Goal: Information Seeking & Learning: Learn about a topic

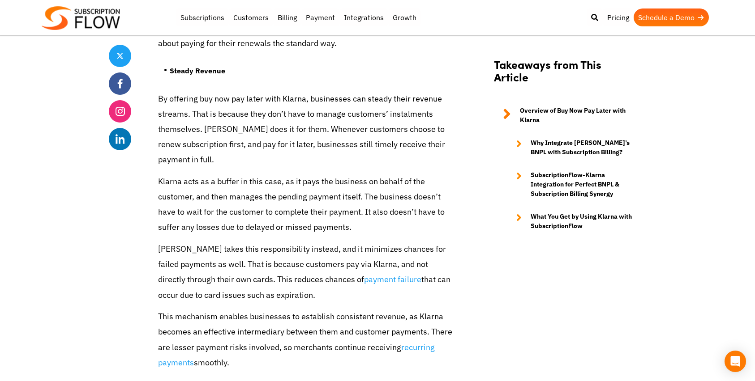
scroll to position [2011, 0]
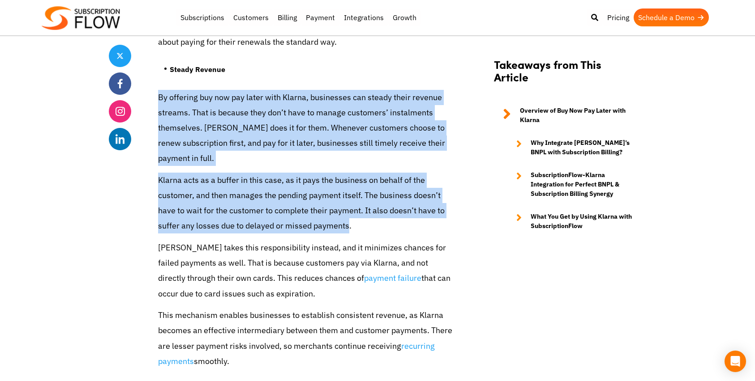
drag, startPoint x: 155, startPoint y: 68, endPoint x: 349, endPoint y: 193, distance: 230.6
click at [349, 193] on div "Share Making Subscriptions More Affordable: Implementing Buy Now Pay Later with…" at bounding box center [377, 70] width 537 height 3732
click at [349, 193] on p "Klarna acts as a buffer in this case, as it pays the business on behalf of the …" at bounding box center [305, 203] width 295 height 61
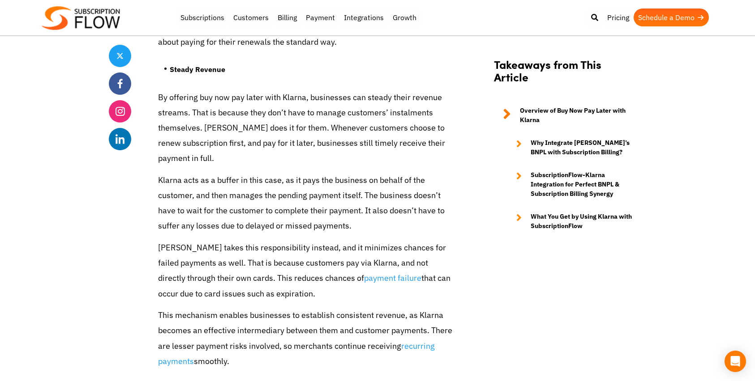
click at [311, 261] on p "[PERSON_NAME] takes this responsibility instead, and it minimizes chances for f…" at bounding box center [305, 270] width 295 height 61
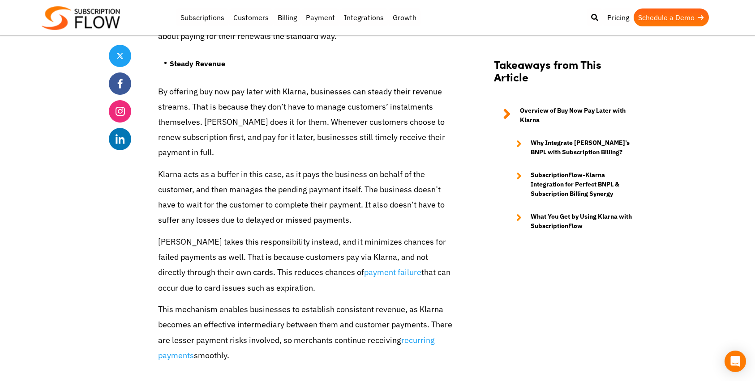
scroll to position [2018, 0]
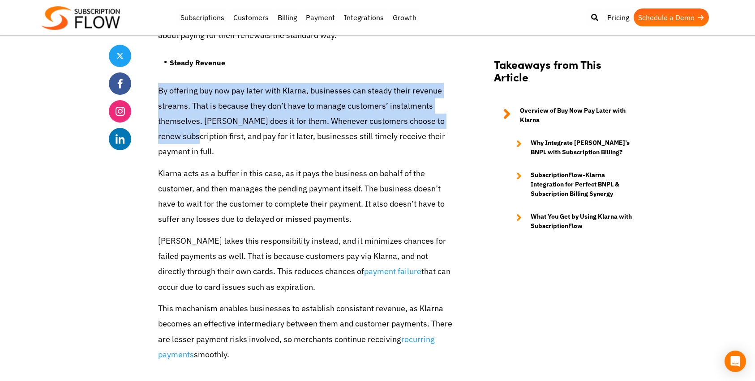
drag, startPoint x: 158, startPoint y: 64, endPoint x: 197, endPoint y: 105, distance: 56.1
click at [197, 105] on p "By offering buy now pay later with Klarna, businesses can steady their revenue …" at bounding box center [305, 121] width 295 height 77
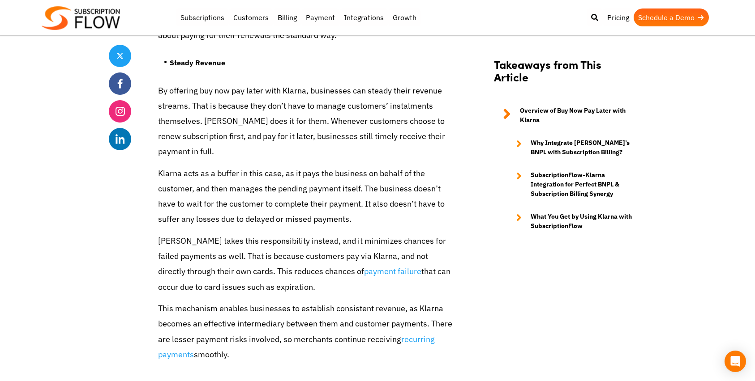
click at [305, 195] on p "Klarna acts as a buffer in this case, as it pays the business on behalf of the …" at bounding box center [305, 196] width 295 height 61
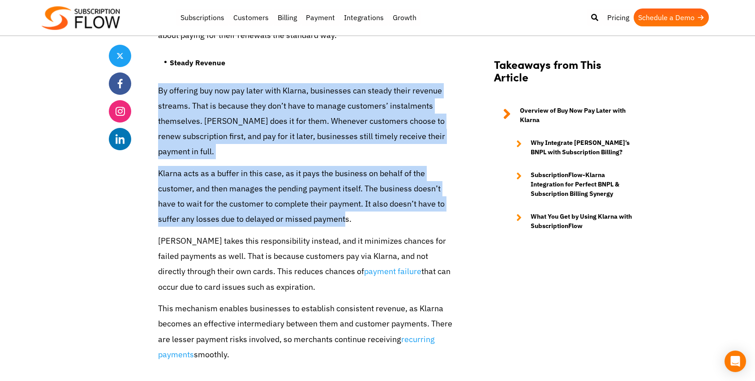
drag, startPoint x: 158, startPoint y: 62, endPoint x: 343, endPoint y: 187, distance: 223.8
click at [343, 187] on div "The subscription model is designed for making purchases more convenient. Custom…" at bounding box center [305, 31] width 295 height 3294
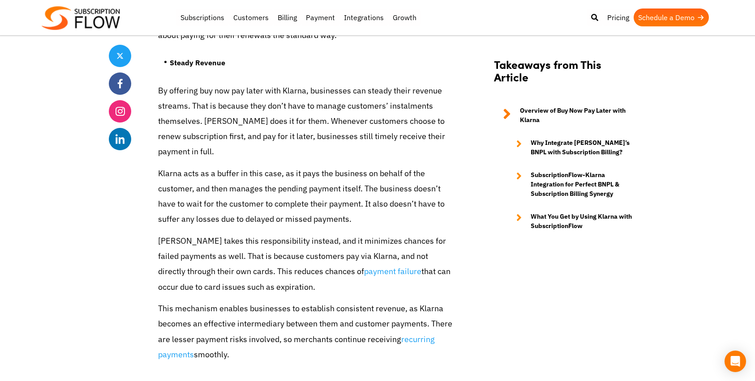
click at [369, 188] on p "Klarna acts as a buffer in this case, as it pays the business on behalf of the …" at bounding box center [305, 196] width 295 height 61
drag, startPoint x: 158, startPoint y: 61, endPoint x: 305, endPoint y: 324, distance: 301.0
click at [305, 324] on div "The subscription model is designed for making purchases more convenient. Custom…" at bounding box center [305, 31] width 295 height 3294
copy div "Lo ipsumdol sit ame con adipi elit Seddoe, temporinci utl etdolo magna aliquae …"
click at [379, 321] on p "This mechanism enables businesses to establish consistent revenue, as Klarna be…" at bounding box center [305, 331] width 295 height 61
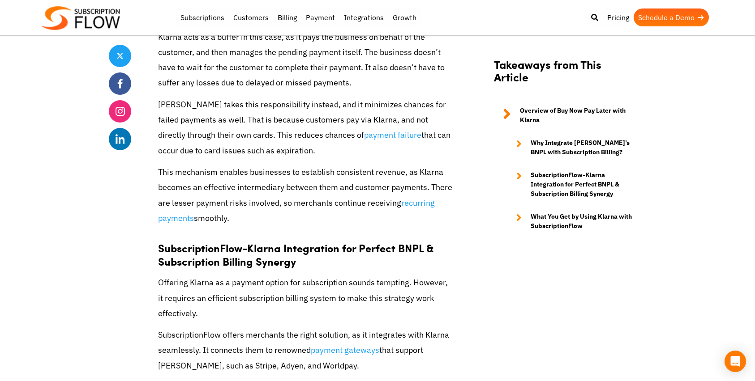
scroll to position [2038, 0]
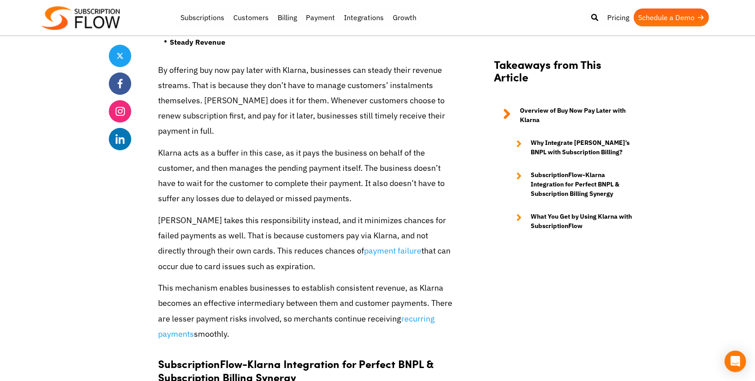
drag, startPoint x: 157, startPoint y: 188, endPoint x: 293, endPoint y: 235, distance: 144.1
click at [293, 235] on div "Share Making Subscriptions More Affordable: Implementing Buy Now Pay Later with…" at bounding box center [377, 43] width 537 height 3732
click at [214, 148] on p "Klarna acts as a buffer in this case, as it pays the business on behalf of the …" at bounding box center [305, 176] width 295 height 61
drag, startPoint x: 158, startPoint y: 124, endPoint x: 321, endPoint y: 234, distance: 196.4
click at [321, 234] on div "The subscription model is designed for making purchases more convenient. Custom…" at bounding box center [305, 10] width 295 height 3294
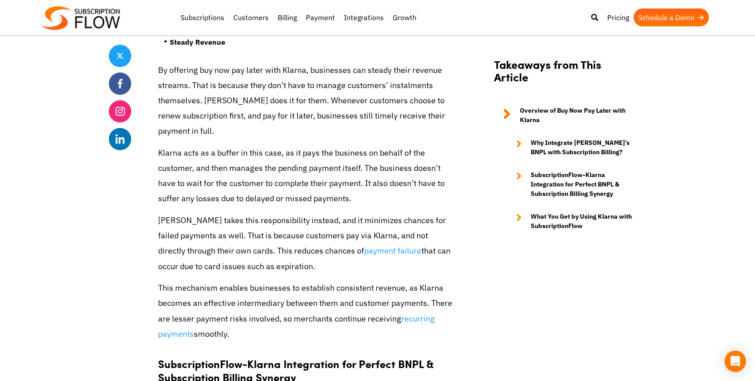
copy div "Klarna acts as a buffer in this case, as it pays the business on behalf of the …"
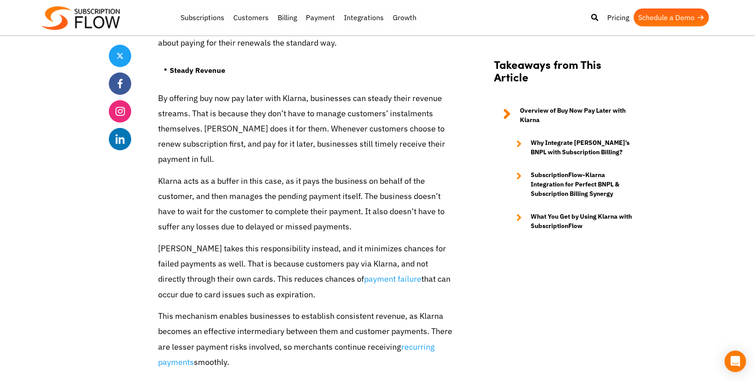
scroll to position [2065, 0]
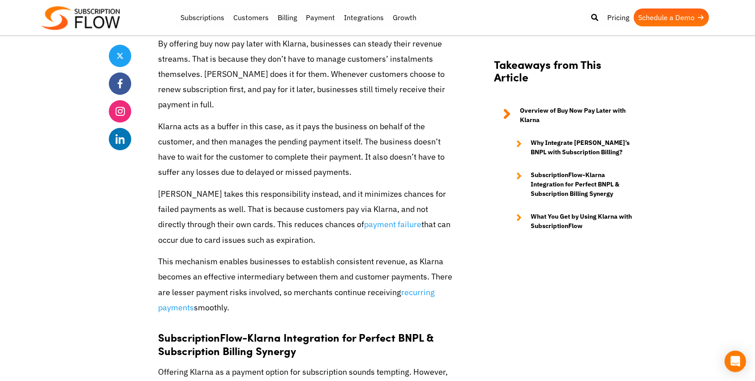
click at [239, 193] on p "[PERSON_NAME] takes this responsibility instead, and it minimizes chances for f…" at bounding box center [305, 217] width 295 height 61
click at [158, 187] on p "[PERSON_NAME] takes this responsibility instead, and it minimizes chances for f…" at bounding box center [305, 217] width 295 height 61
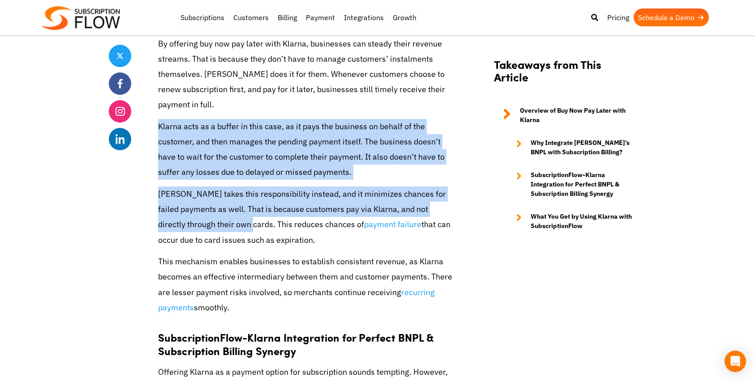
drag, startPoint x: 158, startPoint y: 99, endPoint x: 246, endPoint y: 200, distance: 133.6
copy div "Klarna acts as a buffer in this case, as it pays the business on behalf of the …"
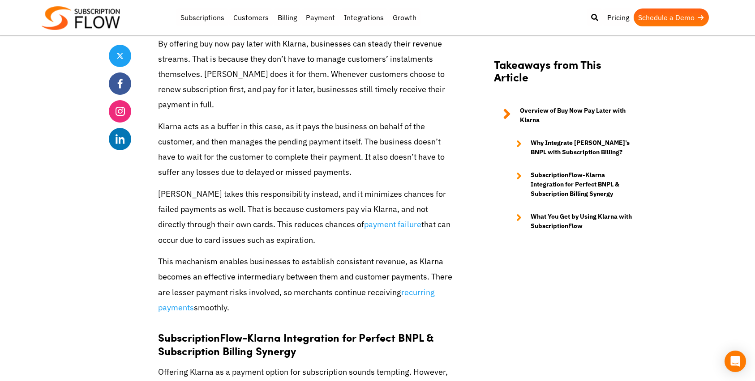
click at [243, 278] on p "This mechanism enables businesses to establish consistent revenue, as Klarna be…" at bounding box center [305, 284] width 295 height 61
drag, startPoint x: 239, startPoint y: 282, endPoint x: 157, endPoint y: 100, distance: 199.4
click at [157, 100] on div "Share Making Subscriptions More Affordable: Implementing Buy Now Pay Later with…" at bounding box center [377, 16] width 537 height 3732
copy div "Klarna acts as a buffer in this case, as it pays the business on behalf of the …"
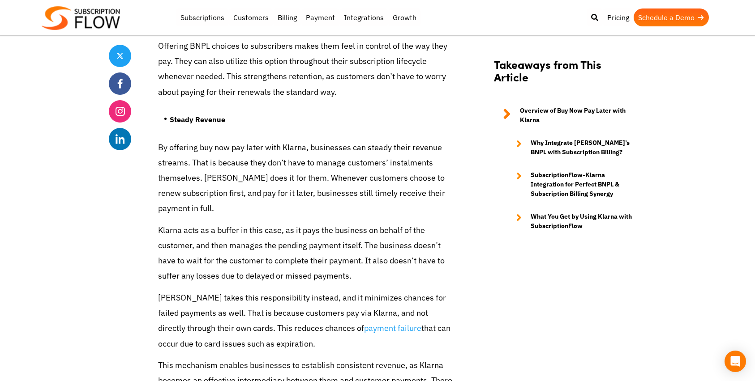
scroll to position [2076, 0]
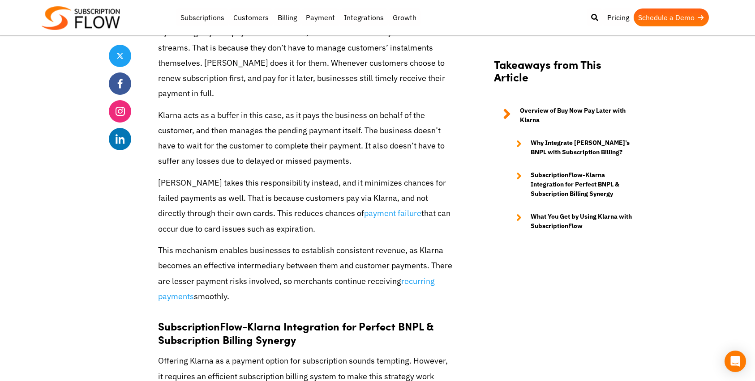
click at [243, 175] on p "[PERSON_NAME] takes this responsibility instead, and it minimizes chances for f…" at bounding box center [305, 205] width 295 height 61
click at [232, 175] on p "[PERSON_NAME] takes this responsibility instead, and it minimizes chances for f…" at bounding box center [305, 205] width 295 height 61
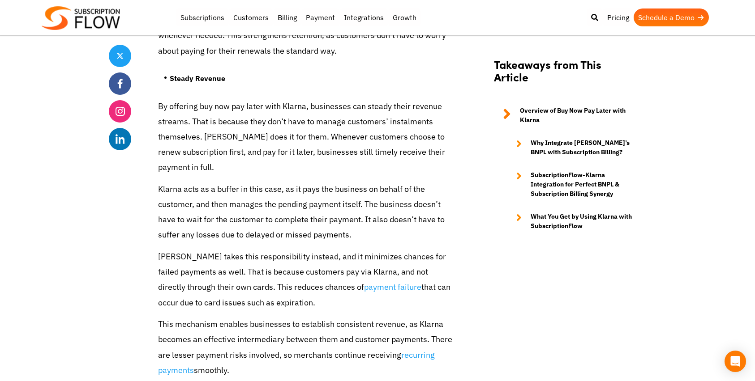
scroll to position [2000, 0]
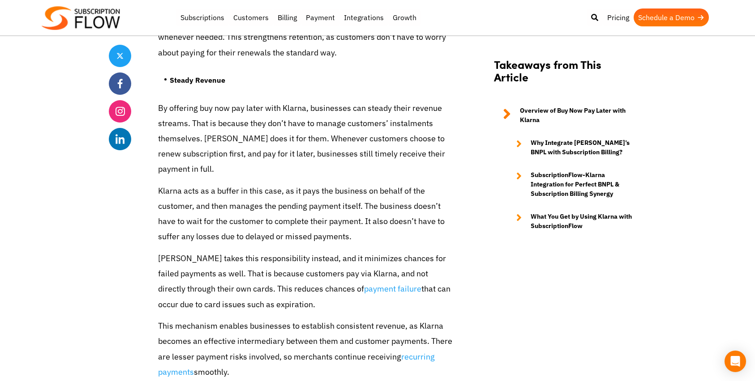
drag, startPoint x: 158, startPoint y: 225, endPoint x: 372, endPoint y: 342, distance: 244.4
click at [372, 342] on div "The subscription model is designed for making purchases more convenient. Custom…" at bounding box center [305, 48] width 295 height 3294
copy div "[PERSON_NAME] takes this responsibility instead, and it minimizes chances for f…"
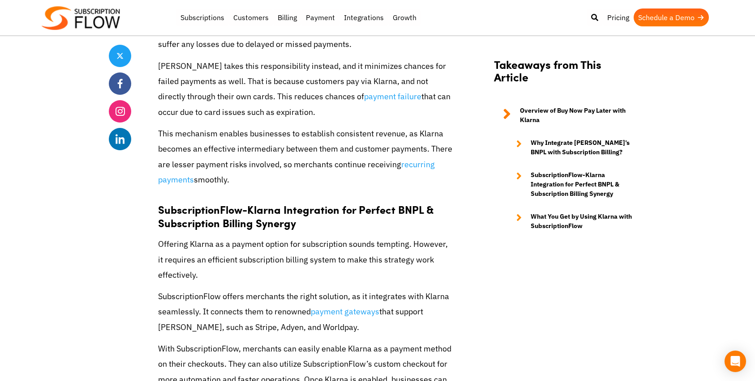
scroll to position [2194, 0]
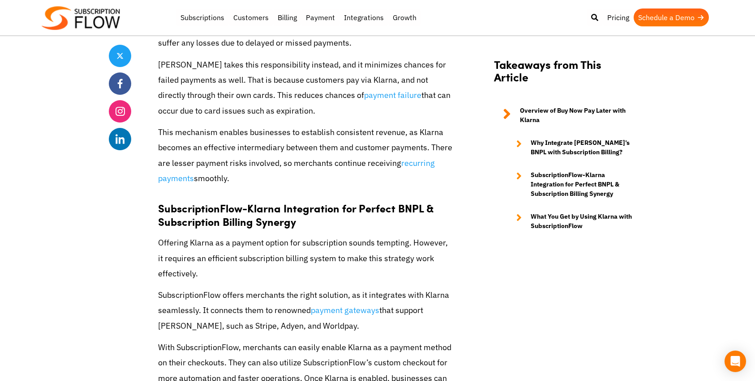
click at [257, 201] on strong "SubscriptionFlow-Klarna Integration for Perfect BNPL & Subscription Billing Syn…" at bounding box center [296, 215] width 276 height 29
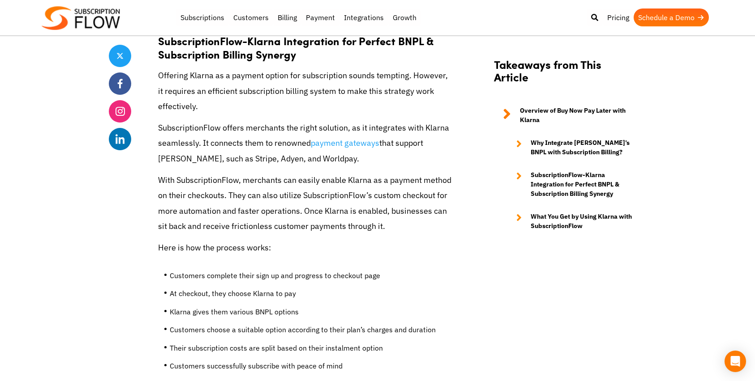
scroll to position [2376, 0]
